Goal: Book appointment/travel/reservation

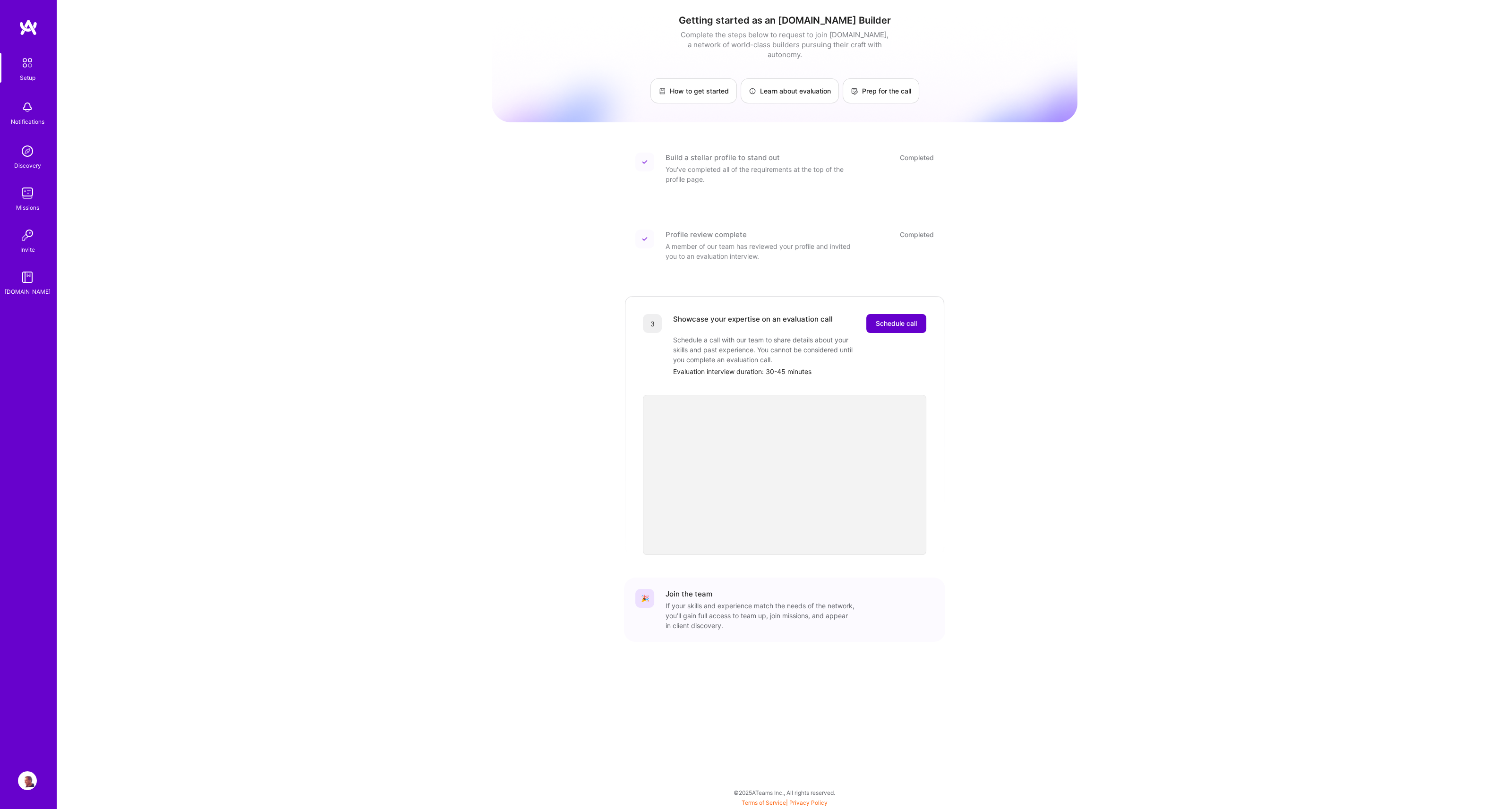
click at [887, 319] on button "Schedule call" at bounding box center [896, 323] width 60 height 19
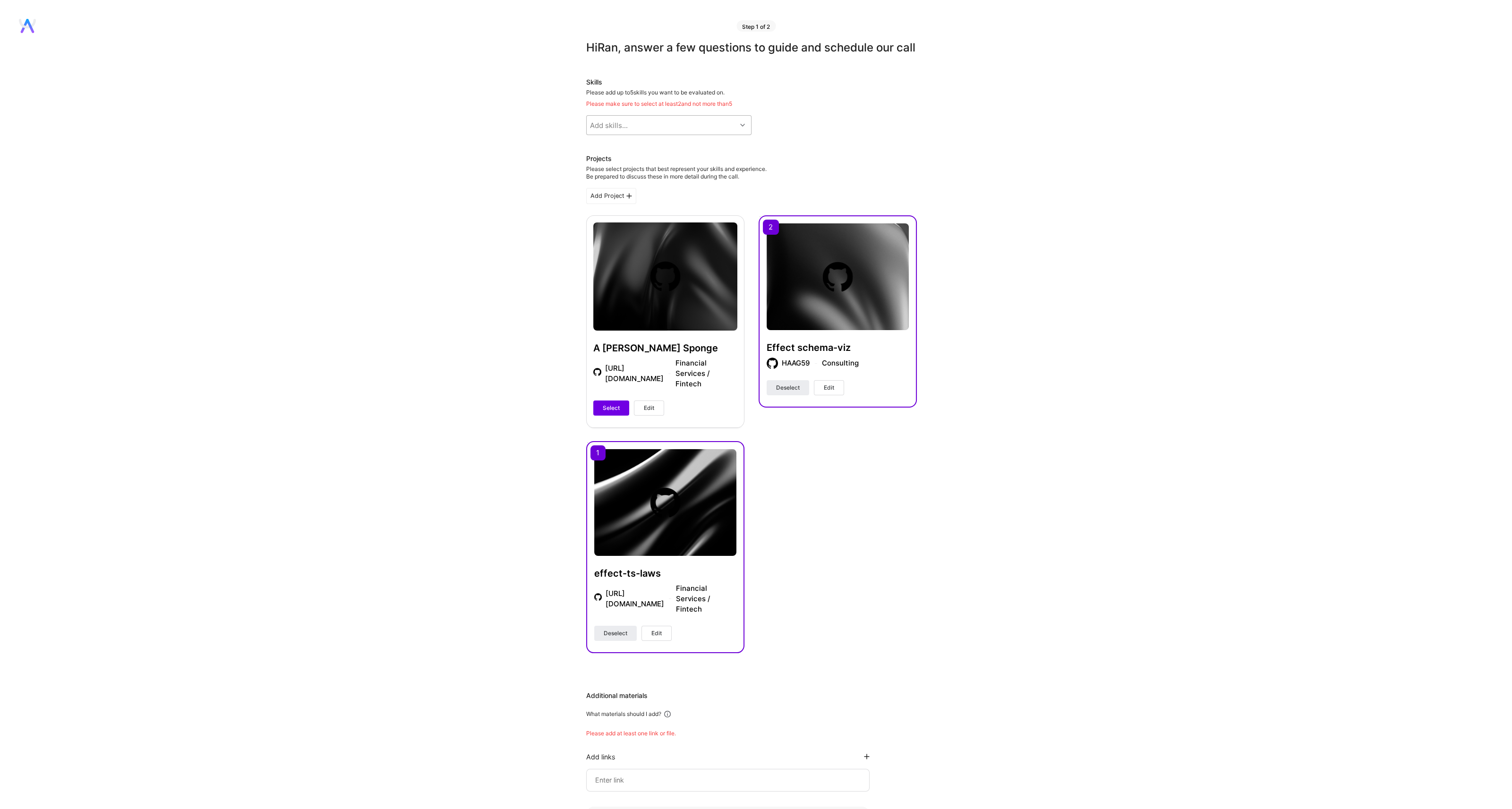
click at [597, 130] on div "Add skills..." at bounding box center [609, 125] width 38 height 10
click at [534, 234] on div "Hi Ran , answer a few questions to guide and schedule our call Skills Please ad…" at bounding box center [751, 517] width 1502 height 953
click at [618, 130] on div "Add skills..." at bounding box center [609, 125] width 38 height 10
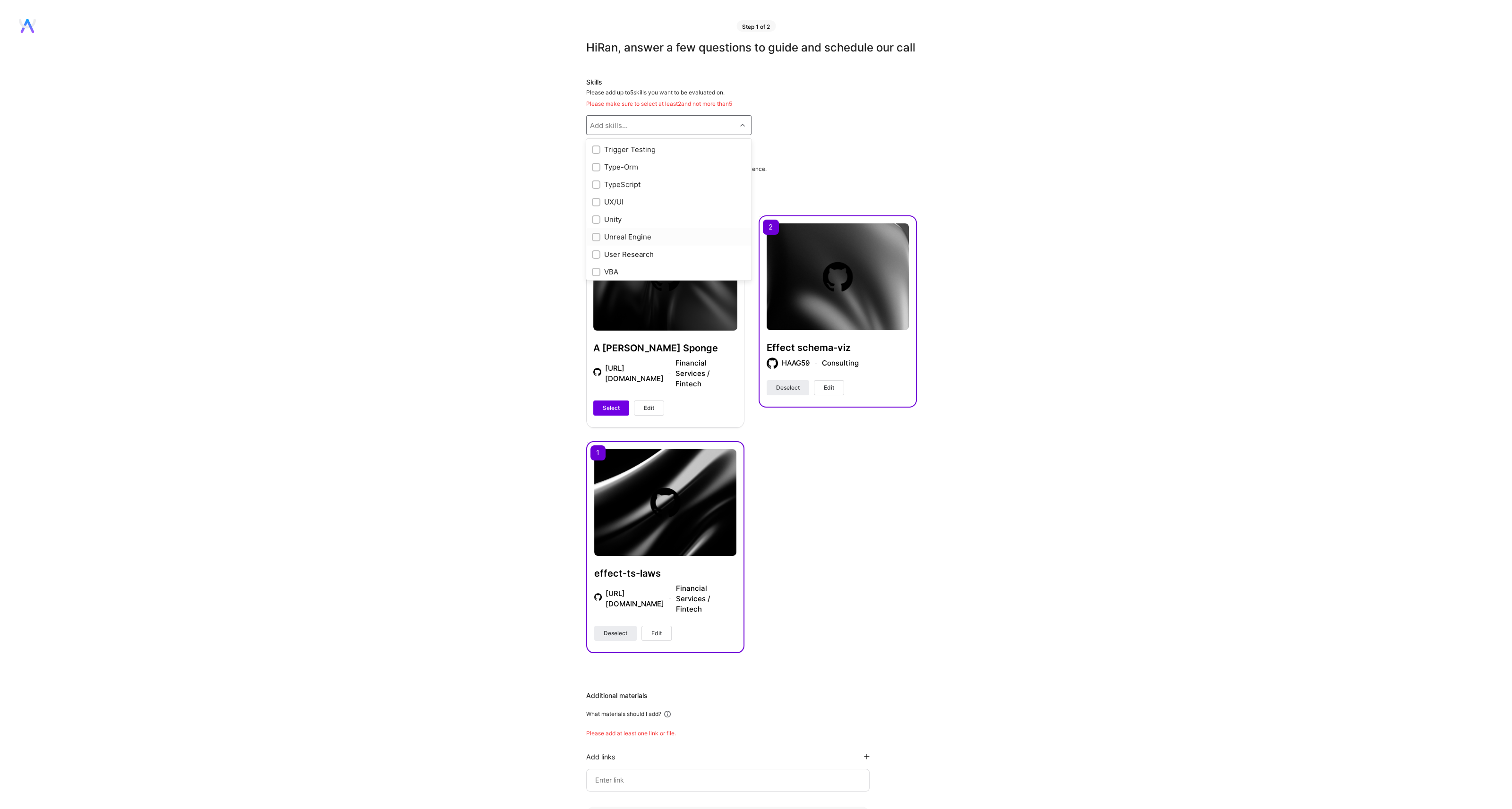
scroll to position [5220, 0]
click at [598, 212] on input "checkbox" at bounding box center [597, 208] width 7 height 7
checkbox input "true"
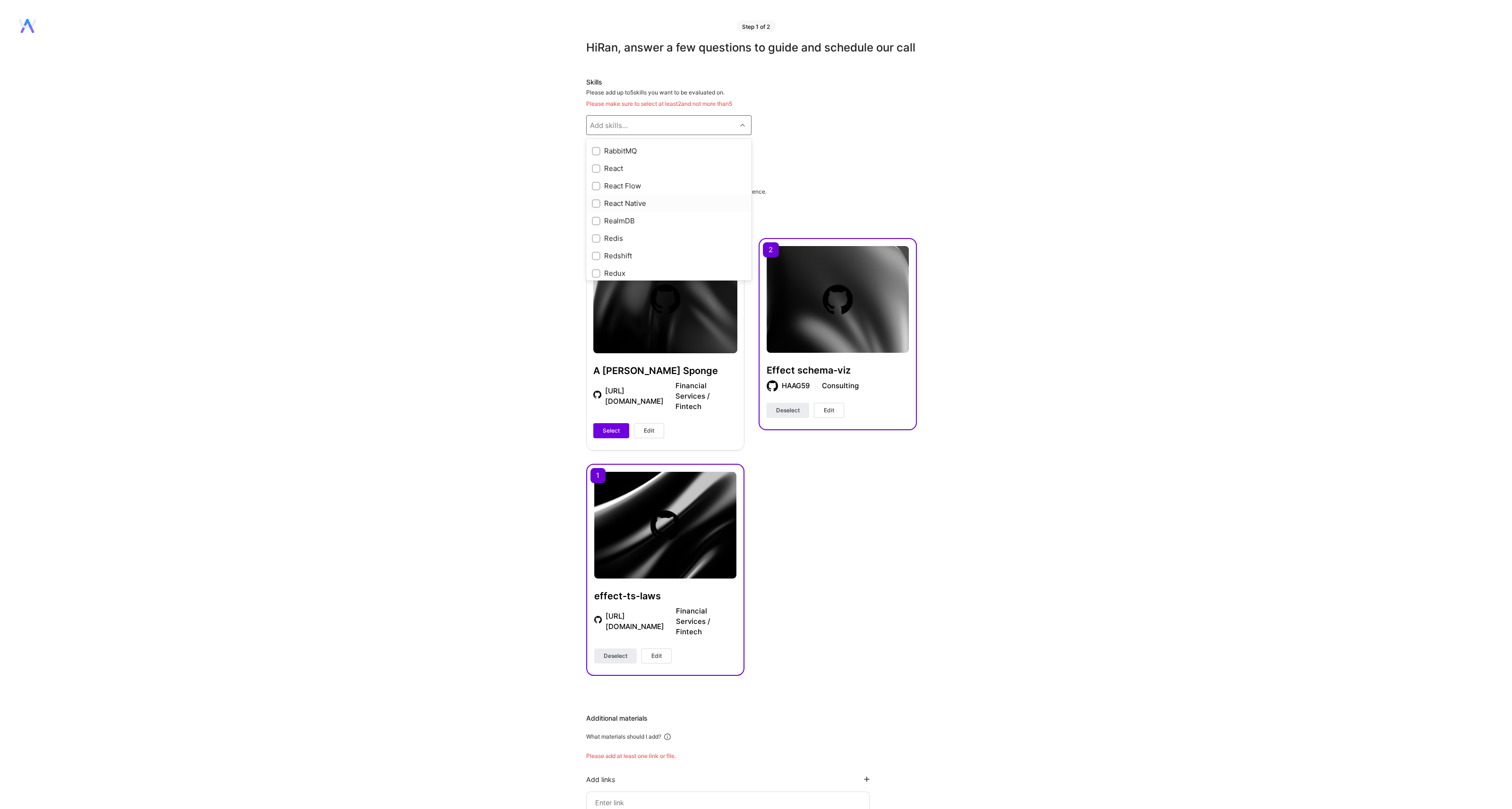
scroll to position [4084, 0]
click at [595, 176] on input "checkbox" at bounding box center [597, 173] width 7 height 7
checkbox input "true"
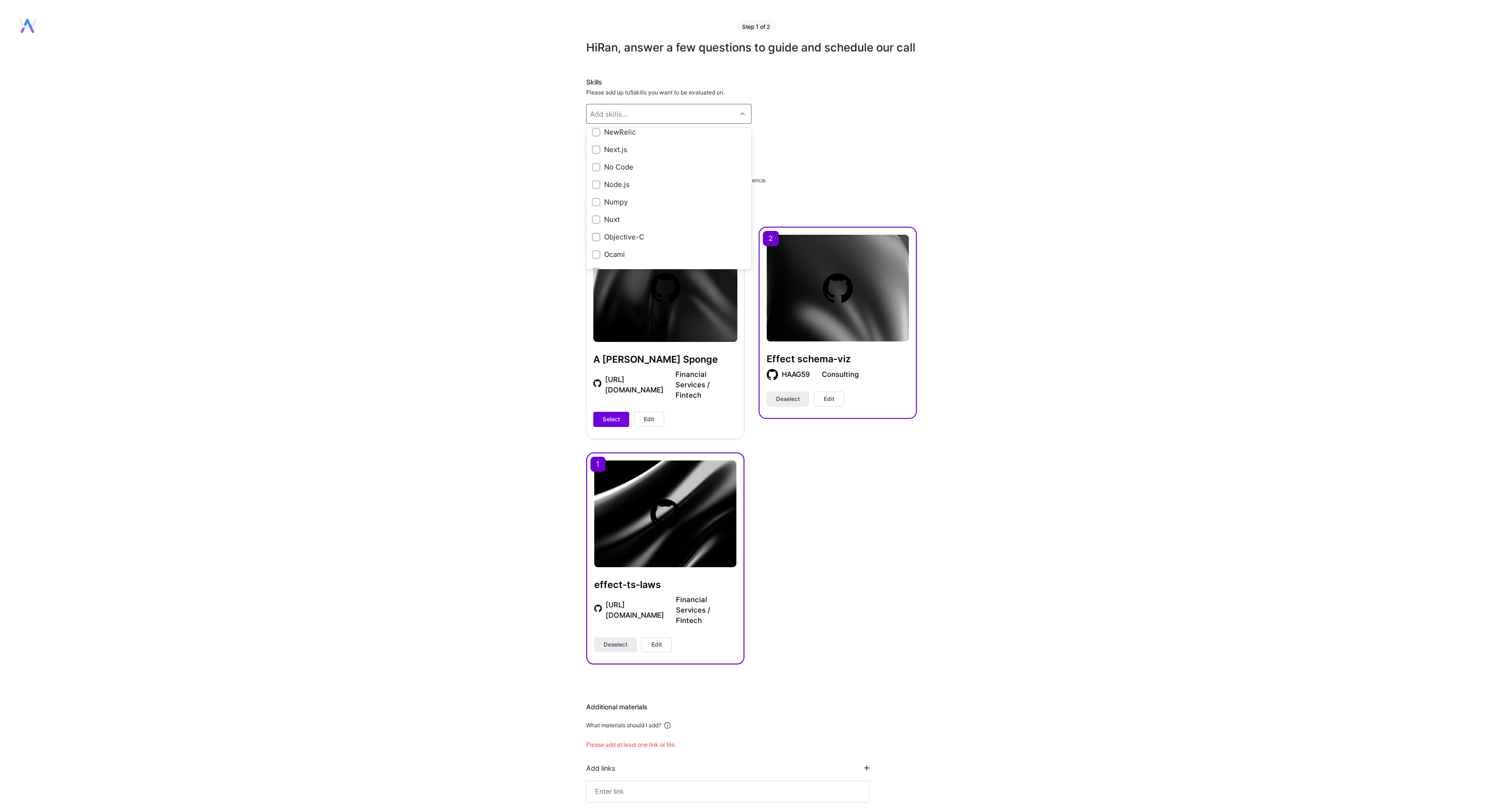
scroll to position [3407, 0]
click at [598, 213] on input "checkbox" at bounding box center [597, 209] width 7 height 7
checkbox input "true"
click at [593, 237] on div at bounding box center [595, 232] width 8 height 8
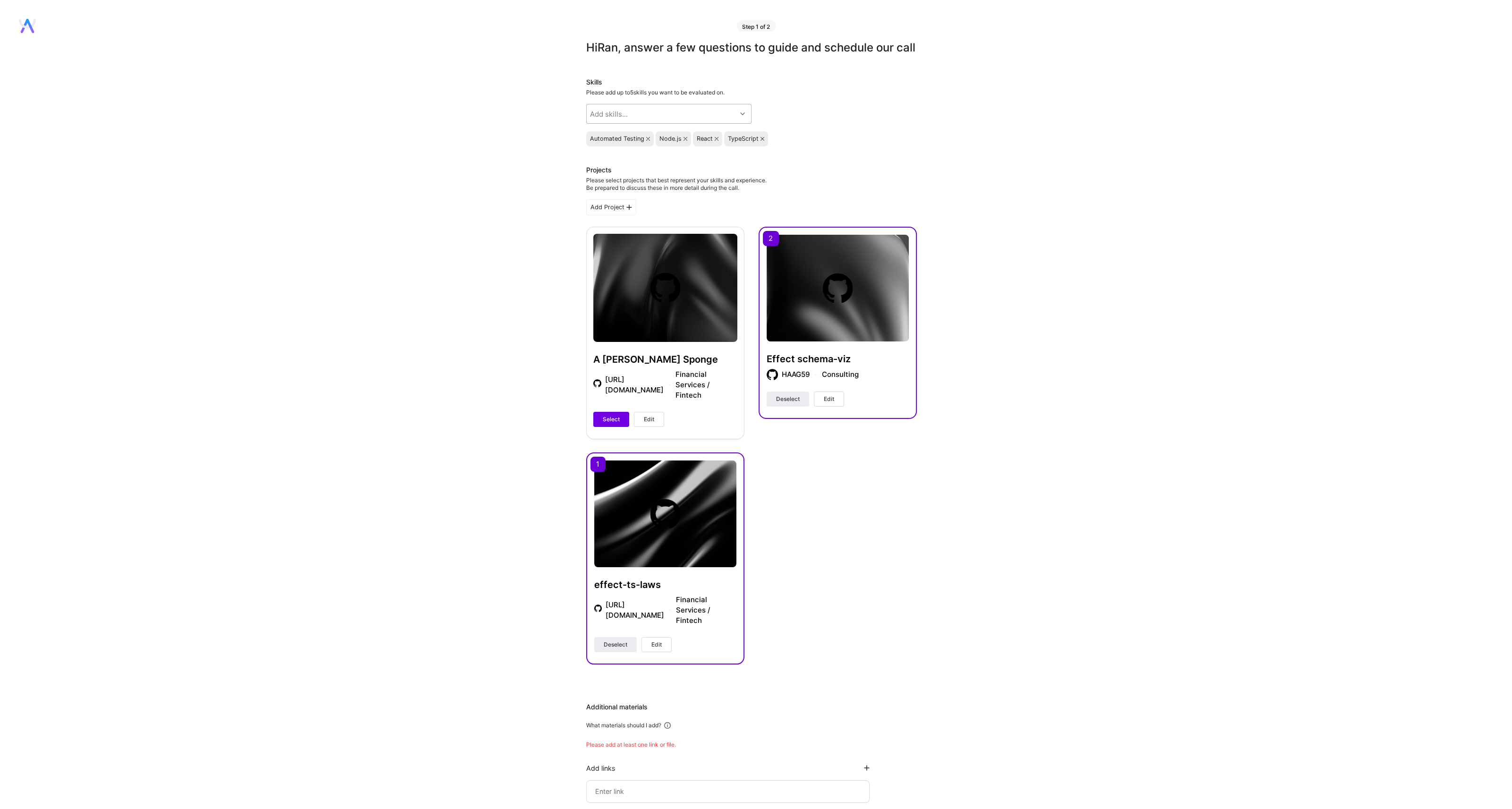
click at [612, 124] on div "Add skills..." at bounding box center [661, 113] width 150 height 19
click at [597, 153] on input "checkbox" at bounding box center [597, 150] width 7 height 7
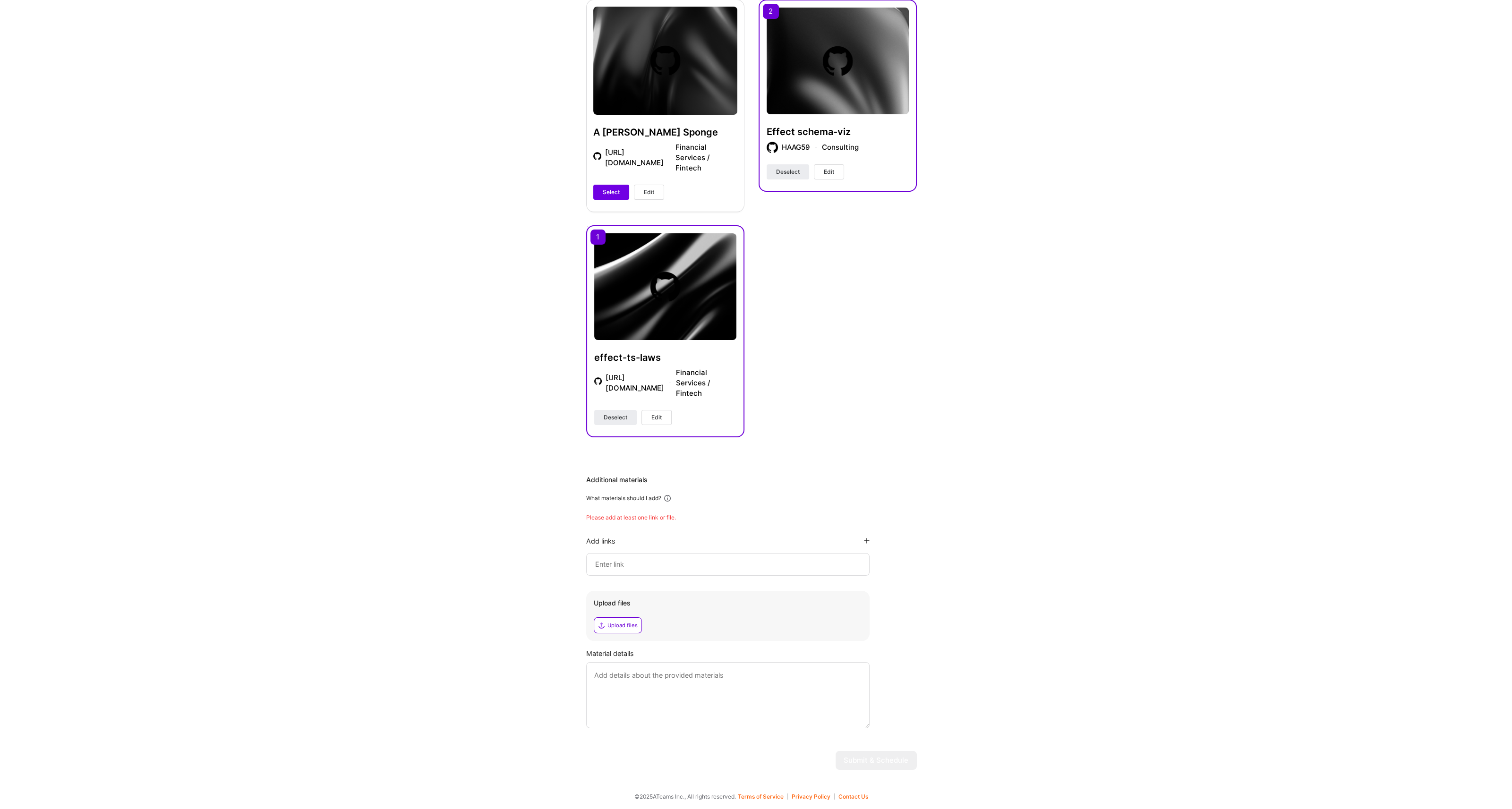
scroll to position [213, 0]
click at [627, 563] on input at bounding box center [727, 564] width 267 height 11
click at [607, 560] on input at bounding box center [727, 564] width 267 height 11
paste input "https://github.com/middle-ages/react-compinators"
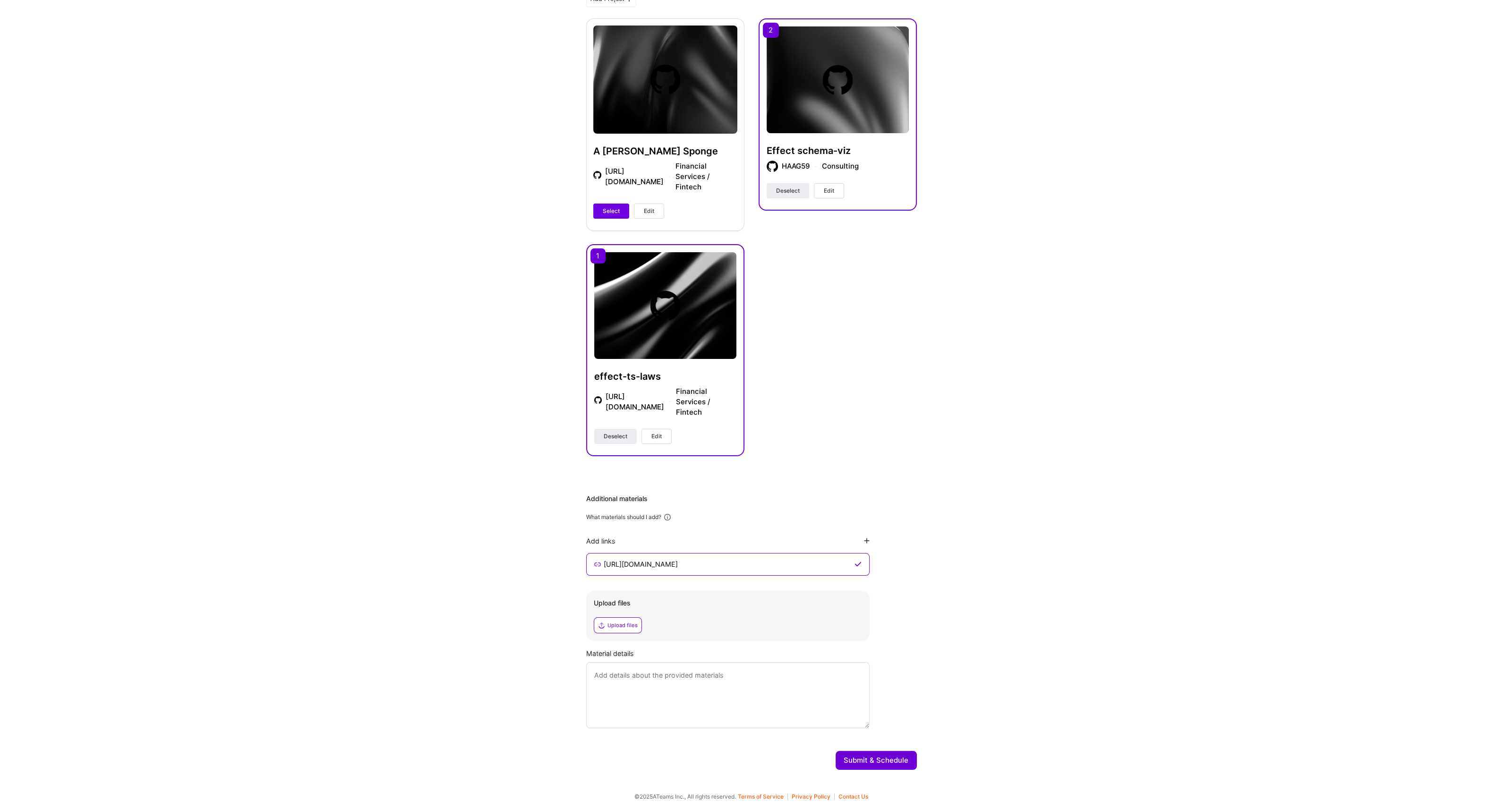
type input "https://github.com/middle-ages/react-compinators"
click at [888, 761] on button "Submit & Schedule" at bounding box center [876, 760] width 81 height 19
